Goal: Information Seeking & Learning: Learn about a topic

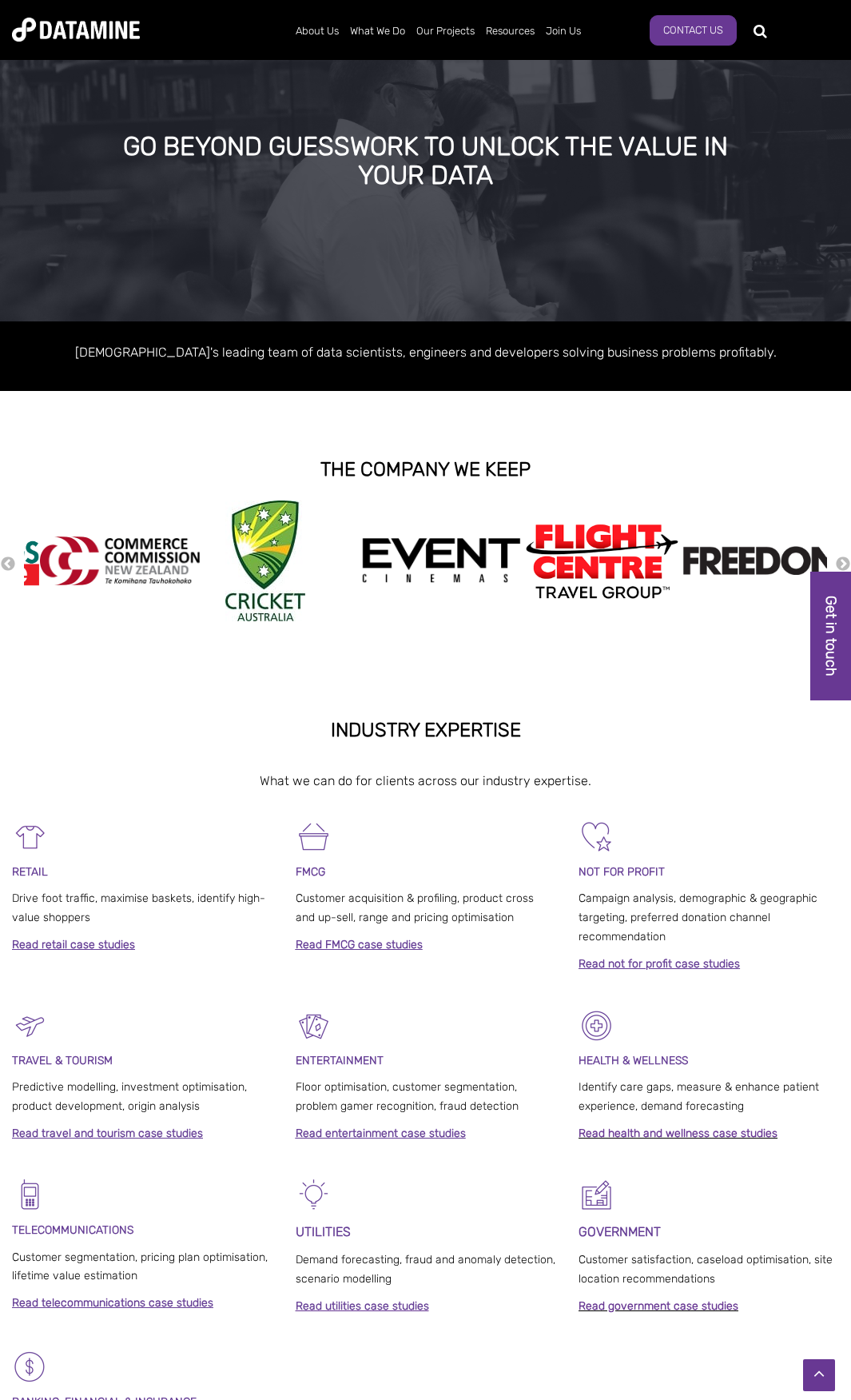
scroll to position [37, 0]
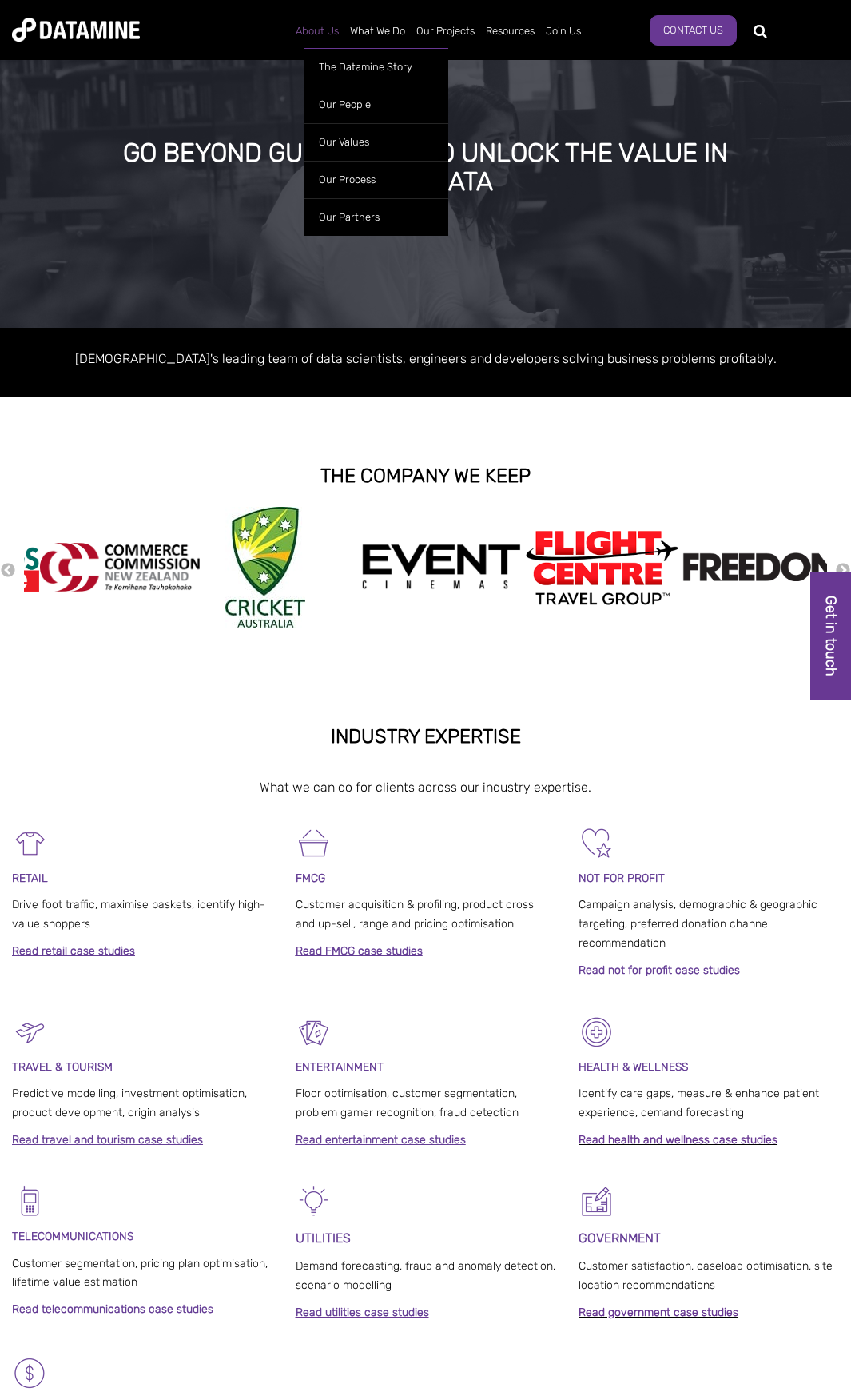
click at [310, 34] on link "About Us" at bounding box center [318, 31] width 55 height 42
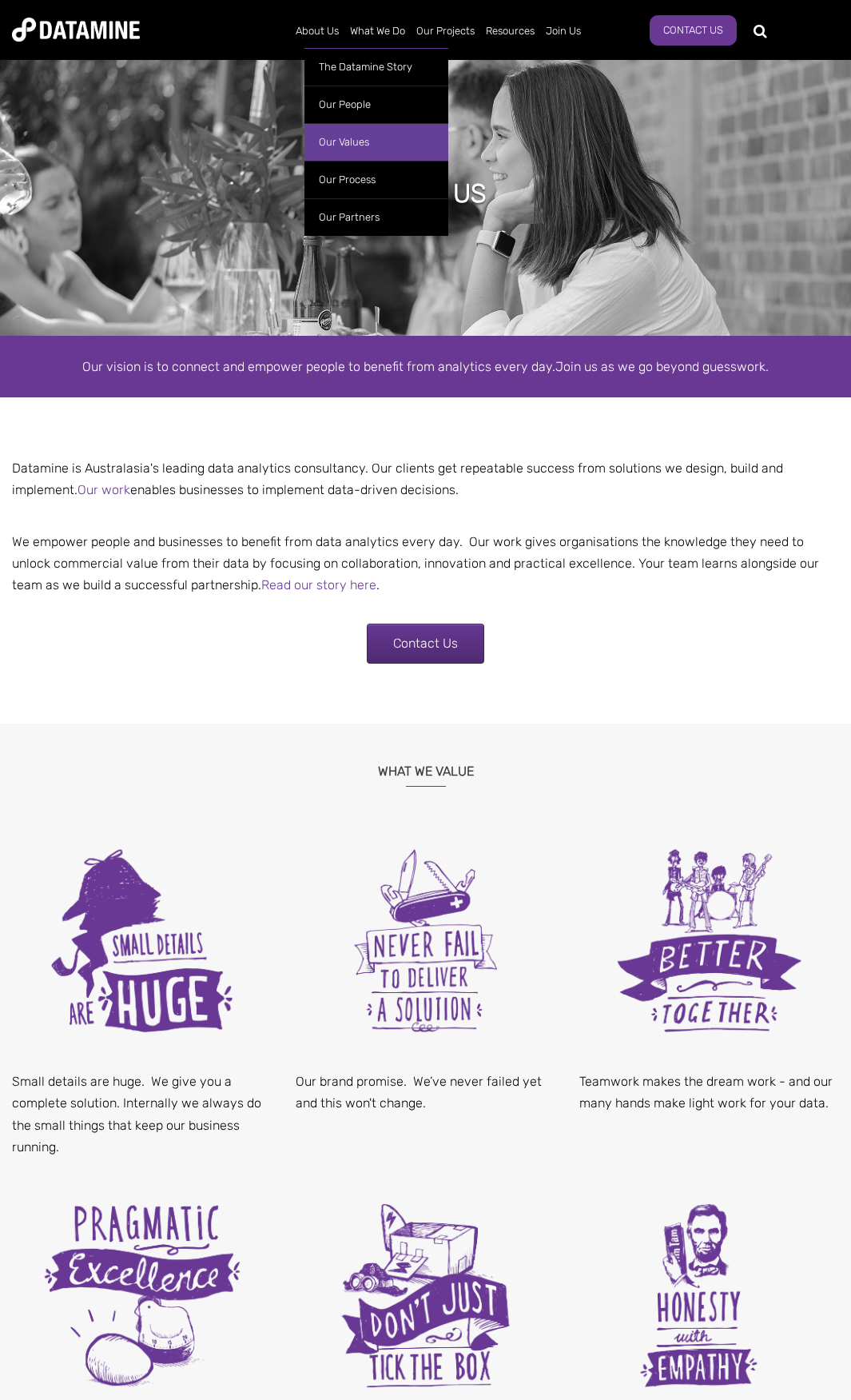
click at [356, 137] on link "Our Values" at bounding box center [376, 141] width 144 height 38
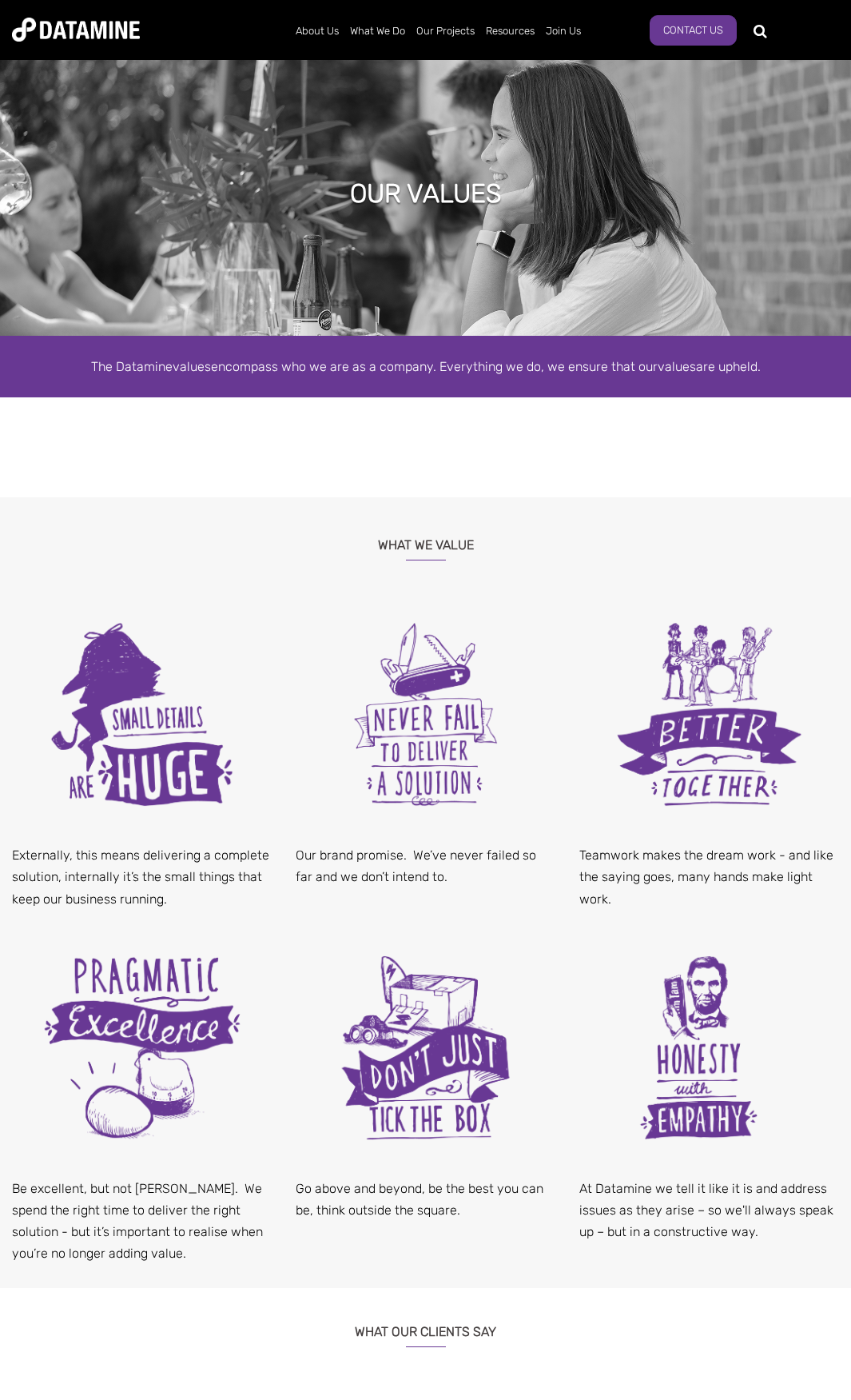
click at [335, 229] on div "OUR VALUES" at bounding box center [425, 196] width 851 height 280
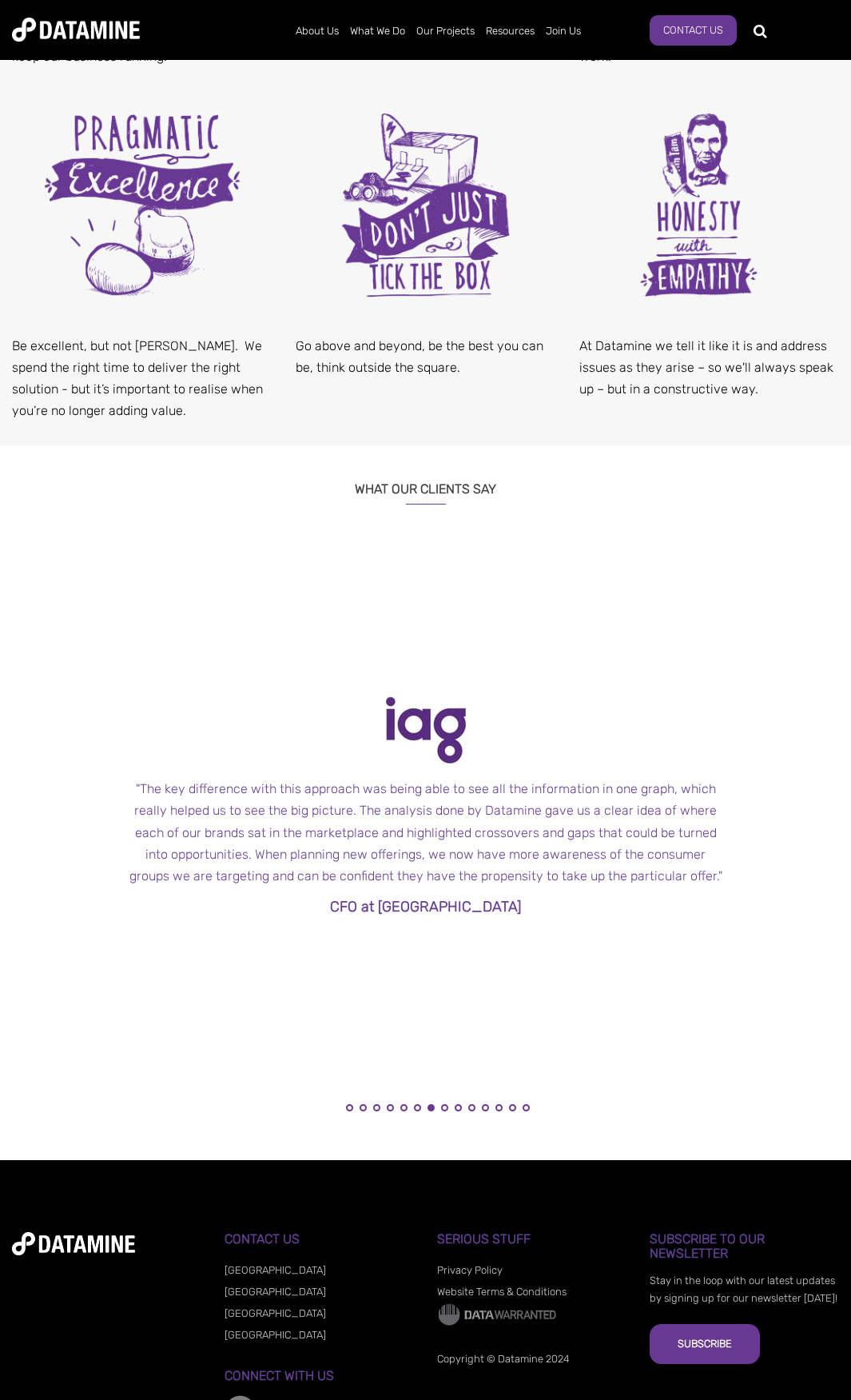
scroll to position [861, 0]
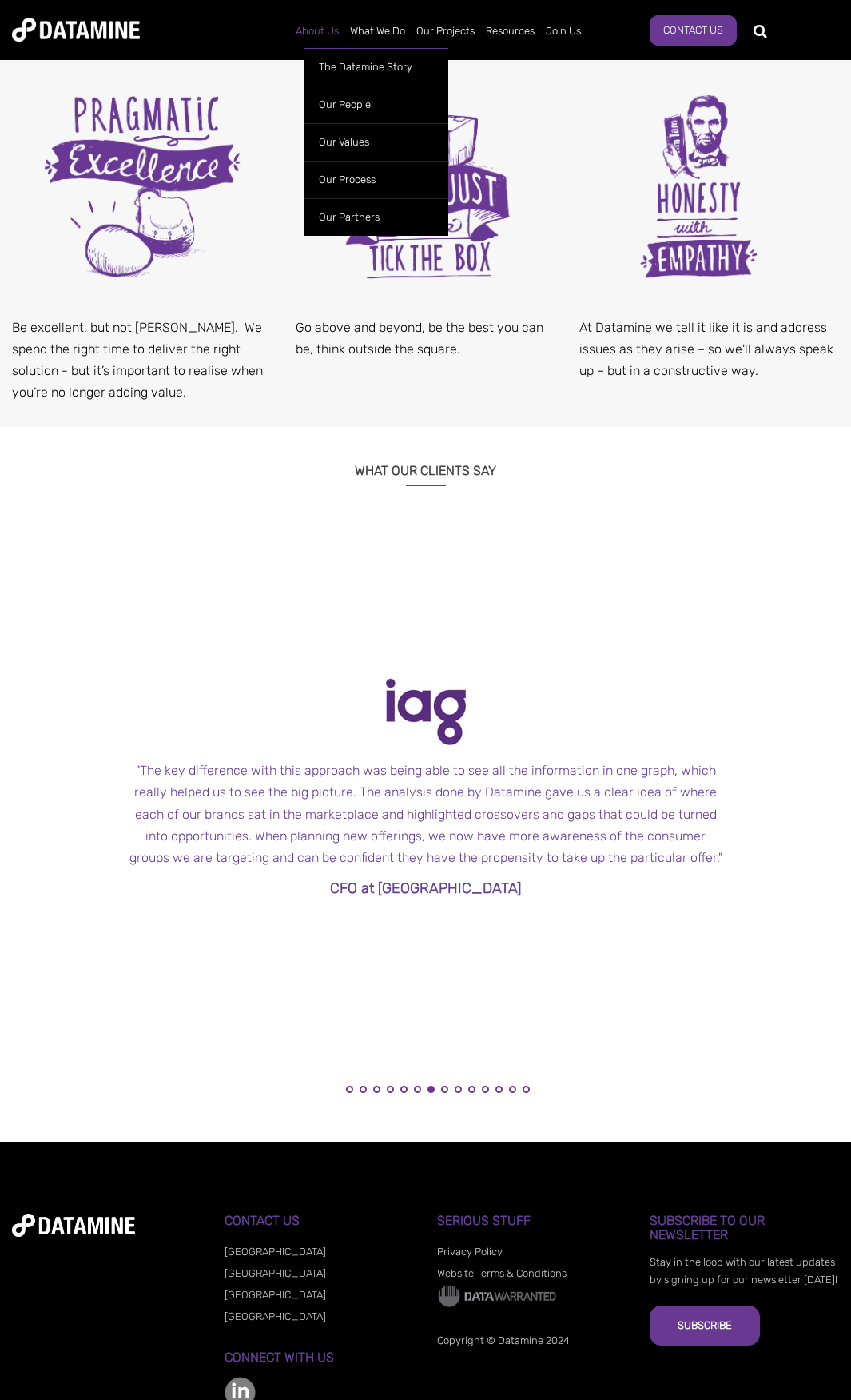
click at [322, 30] on link "About Us" at bounding box center [318, 31] width 55 height 42
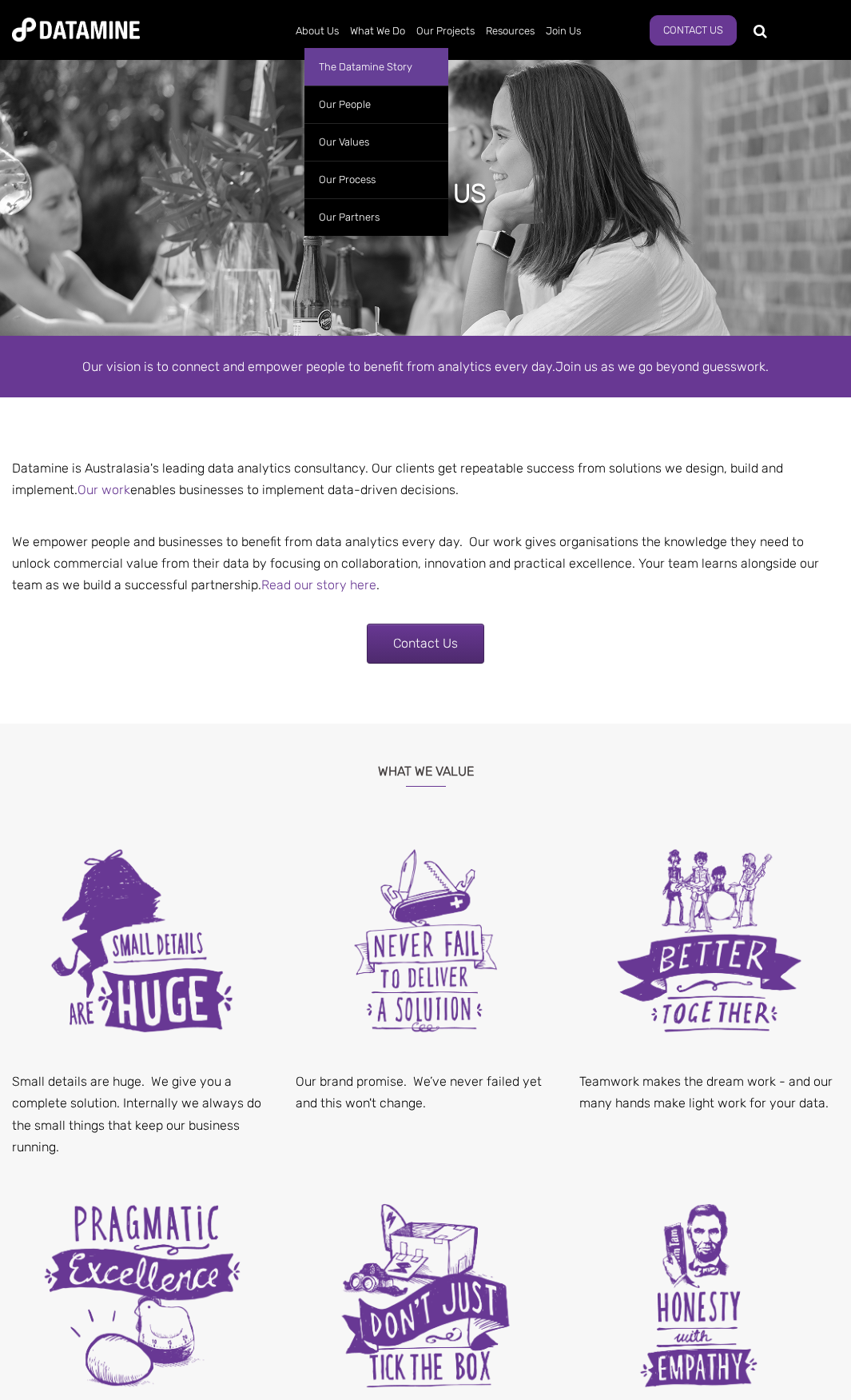
click at [354, 67] on link "The Datamine Story" at bounding box center [376, 67] width 144 height 38
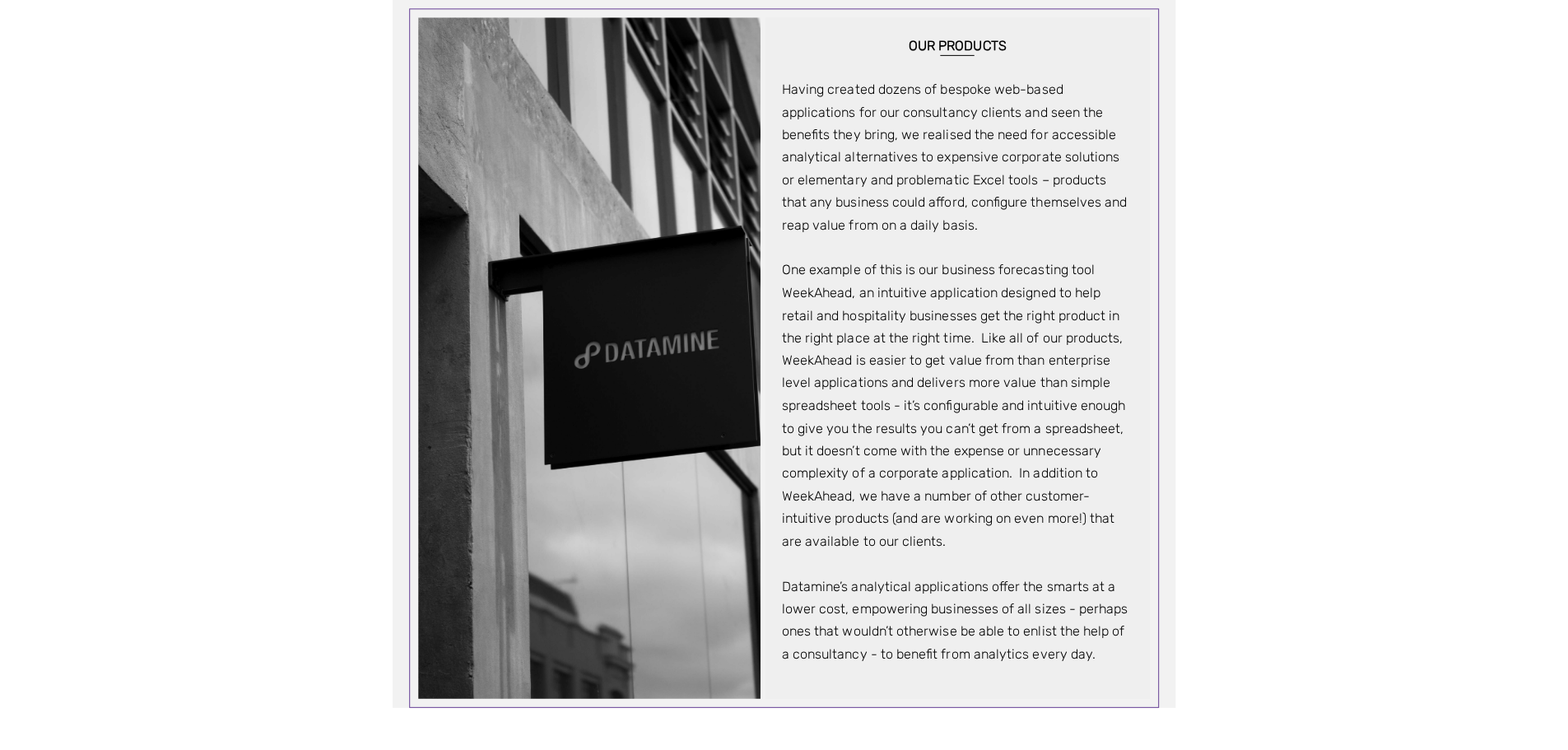
scroll to position [1150, 0]
